Goal: Task Accomplishment & Management: Use online tool/utility

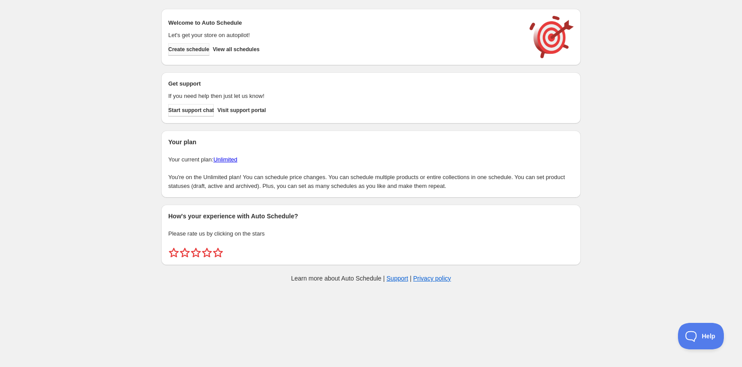
click at [198, 45] on button "Create schedule" at bounding box center [188, 49] width 41 height 12
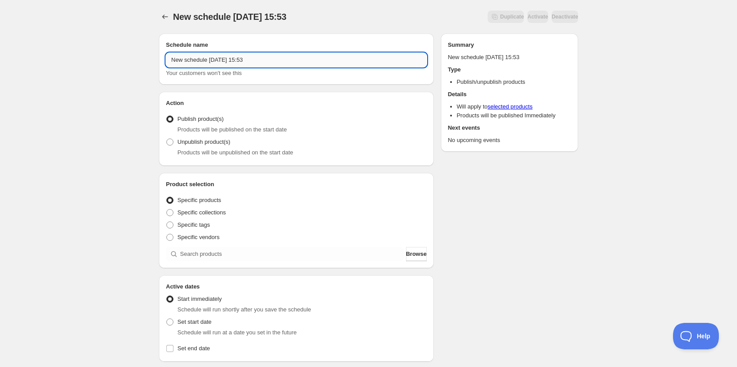
click at [217, 63] on input "New schedule Oct 13 2025 15:53" at bounding box center [296, 60] width 261 height 14
click at [275, 62] on input "New schedule Oct 13 2025 15:53" at bounding box center [296, 60] width 261 height 14
type input "L"
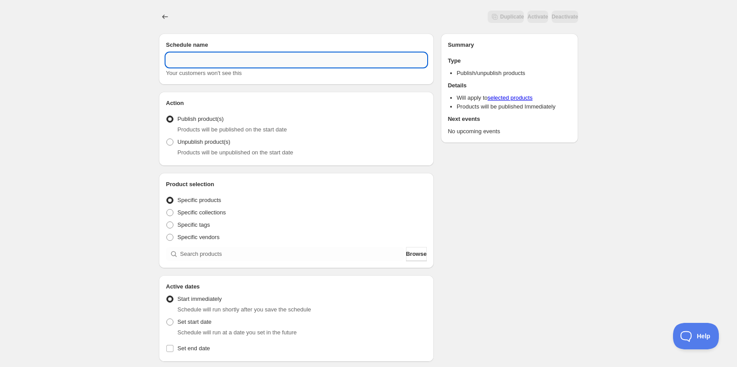
type input "a"
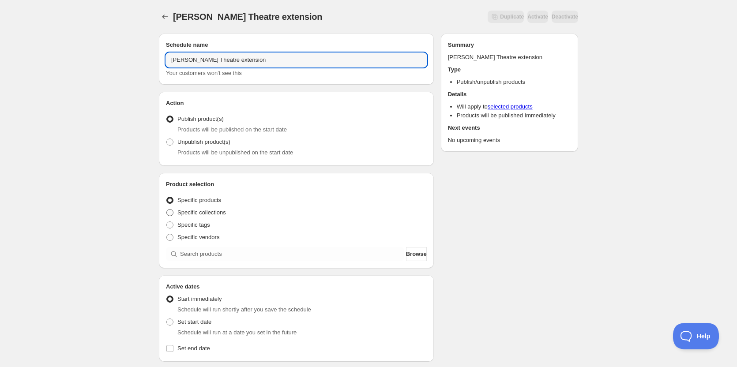
type input "Alvin Theatre extension"
click at [170, 212] on span at bounding box center [169, 212] width 7 height 7
click at [167, 210] on input "Specific collections" at bounding box center [166, 209] width 0 height 0
radio input "true"
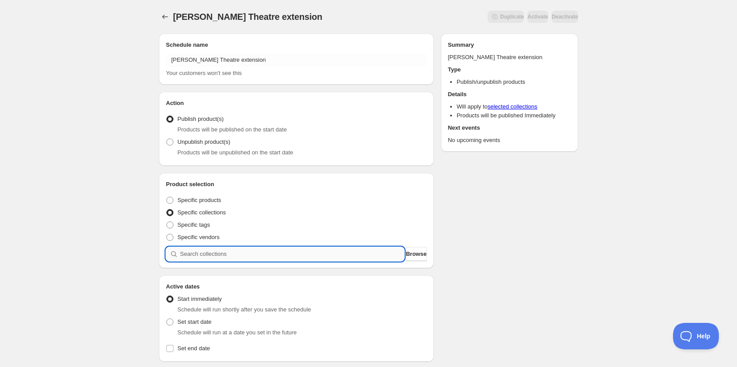
click at [239, 253] on input "search" at bounding box center [292, 254] width 224 height 14
type input "a"
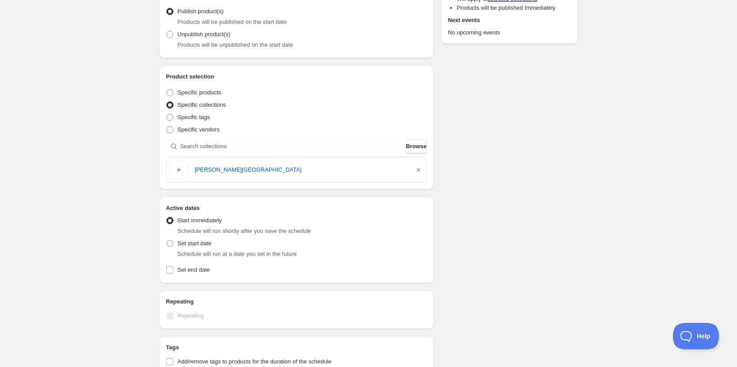
scroll to position [132, 0]
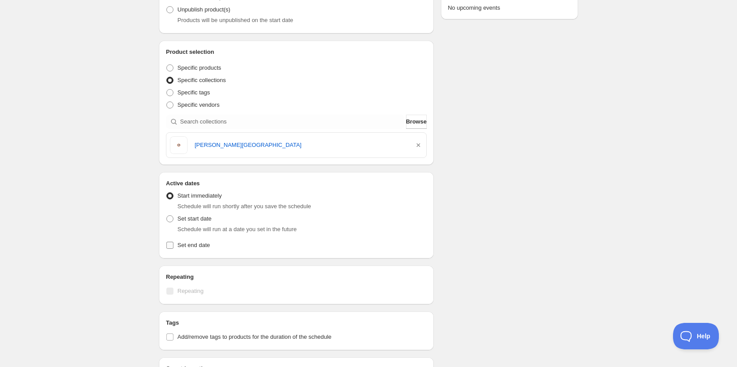
click at [169, 245] on input "Set end date" at bounding box center [169, 245] width 7 height 7
checkbox input "true"
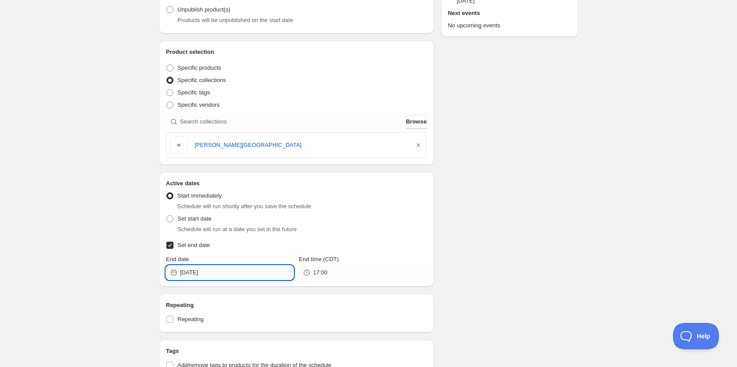
click at [237, 271] on input "2025-10-13" at bounding box center [236, 273] width 113 height 14
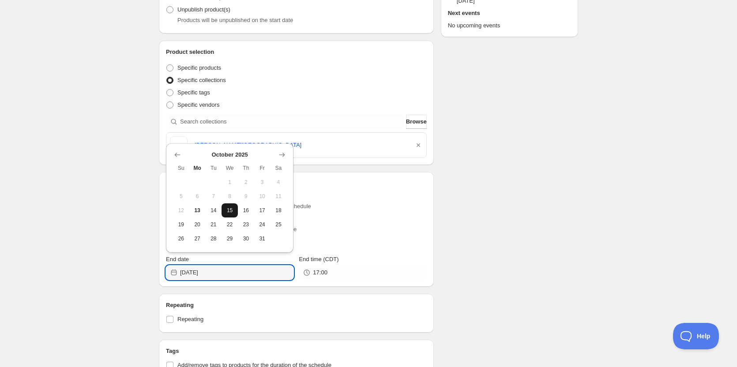
click at [232, 211] on span "15" at bounding box center [229, 210] width 9 height 7
type input "2025-10-15"
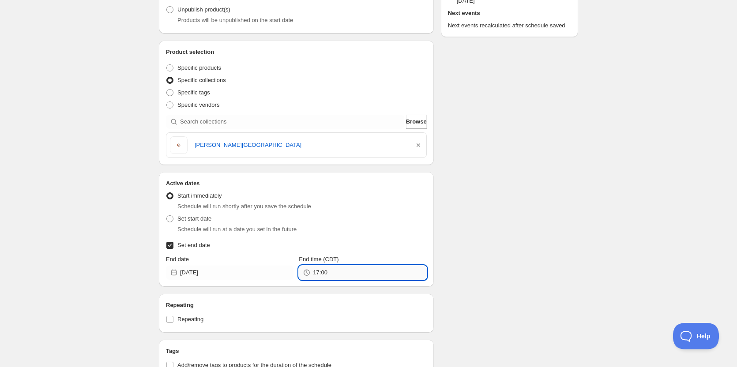
click at [365, 274] on input "17:00" at bounding box center [369, 273] width 113 height 14
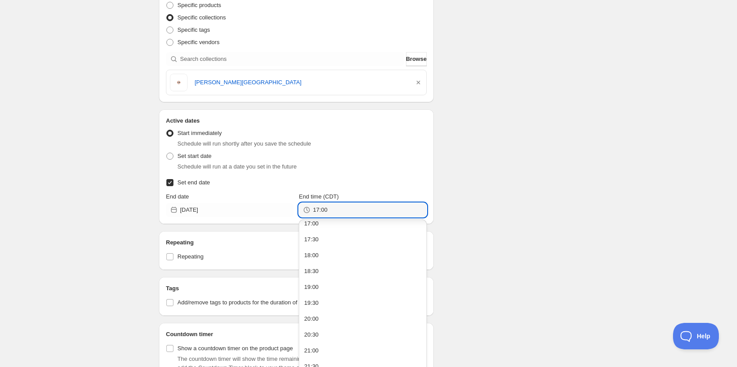
scroll to position [309, 0]
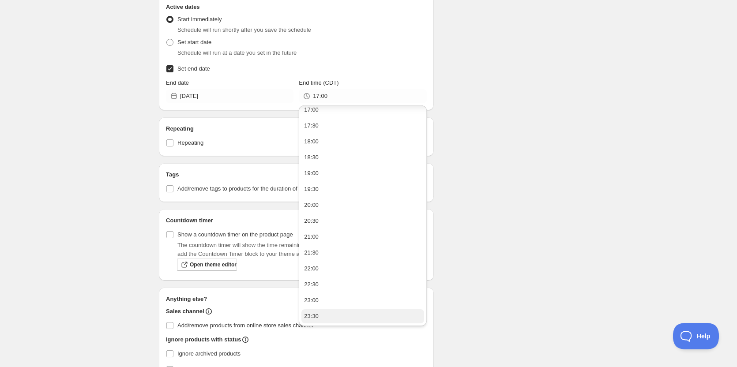
click at [343, 318] on button "23:30" at bounding box center [362, 316] width 122 height 14
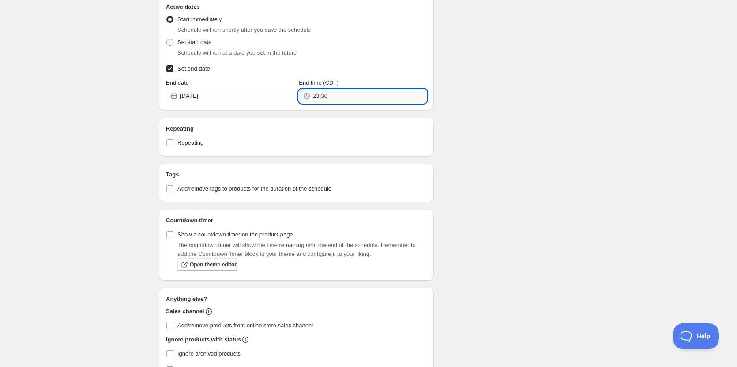
click at [363, 99] on input "23:30" at bounding box center [369, 96] width 113 height 14
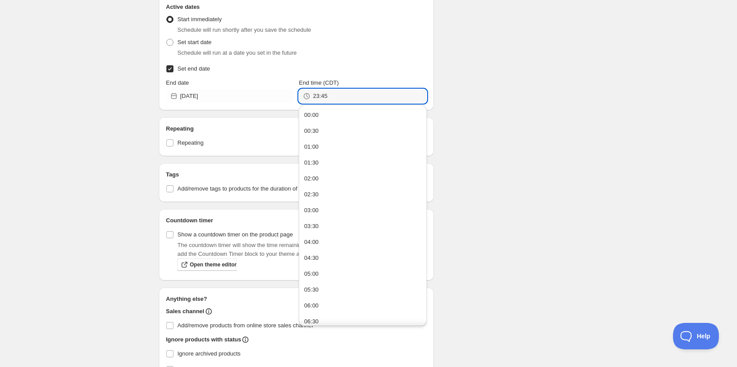
type input "23:45"
click at [447, 120] on div "Schedule name Alvin Theatre extension Your customers won't see this Action Acti…" at bounding box center [365, 82] width 426 height 728
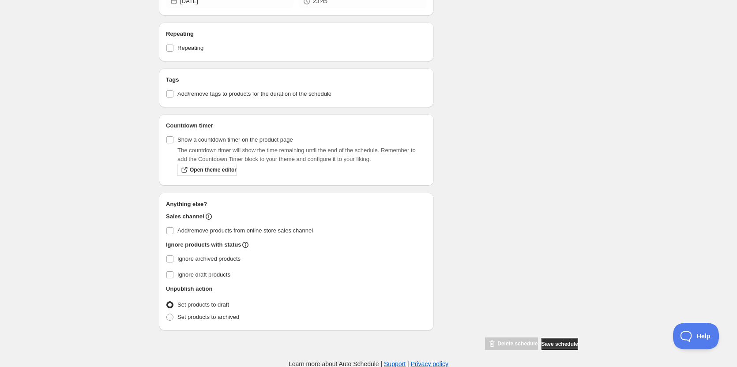
scroll to position [404, 0]
click at [171, 316] on span at bounding box center [169, 316] width 7 height 7
click at [167, 314] on input "Set products to archived" at bounding box center [166, 313] width 0 height 0
radio input "true"
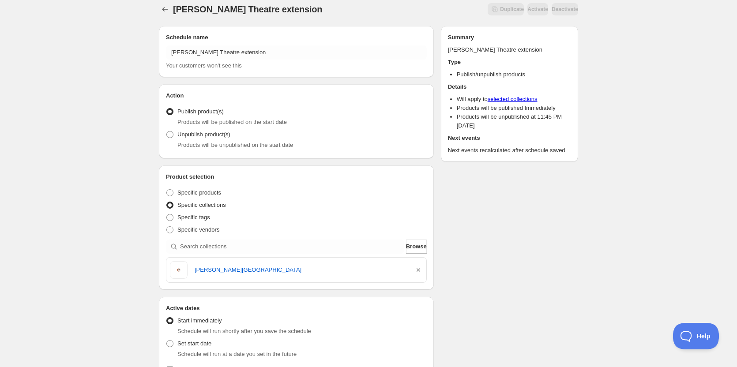
scroll to position [0, 0]
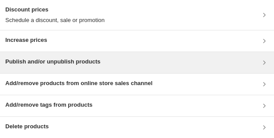
click at [85, 61] on h3 "Publish and/or unpublish products" at bounding box center [52, 61] width 95 height 9
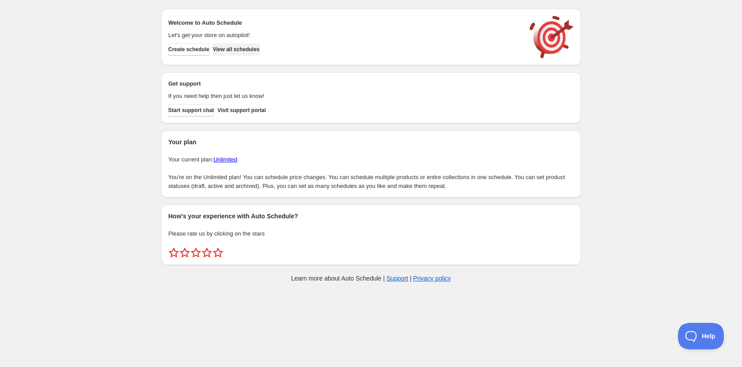
click at [259, 44] on button "View all schedules" at bounding box center [236, 49] width 47 height 12
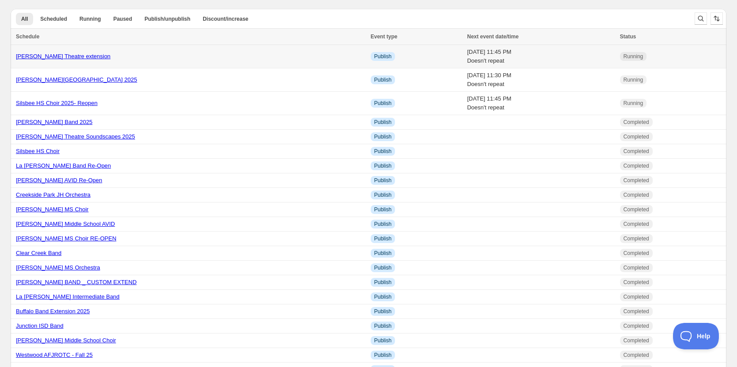
click at [464, 57] on td "Wed 15th October 25 11:45 PM Doesn't repeat" at bounding box center [540, 56] width 153 height 23
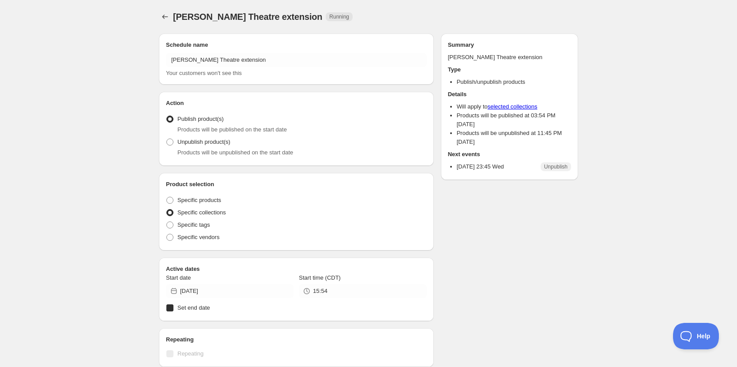
radio input "true"
checkbox input "true"
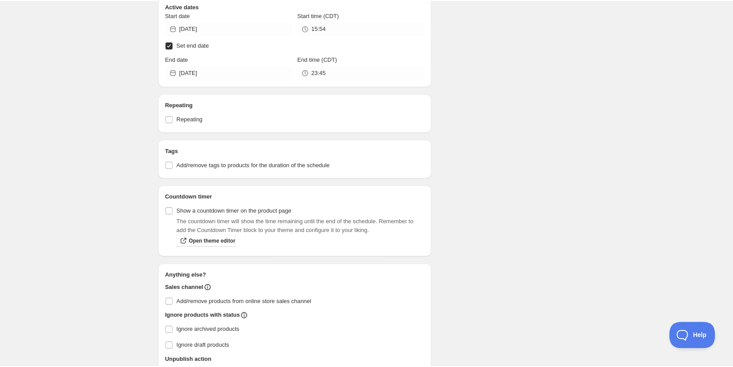
scroll to position [238, 0]
